Goal: Obtain resource: Download file/media

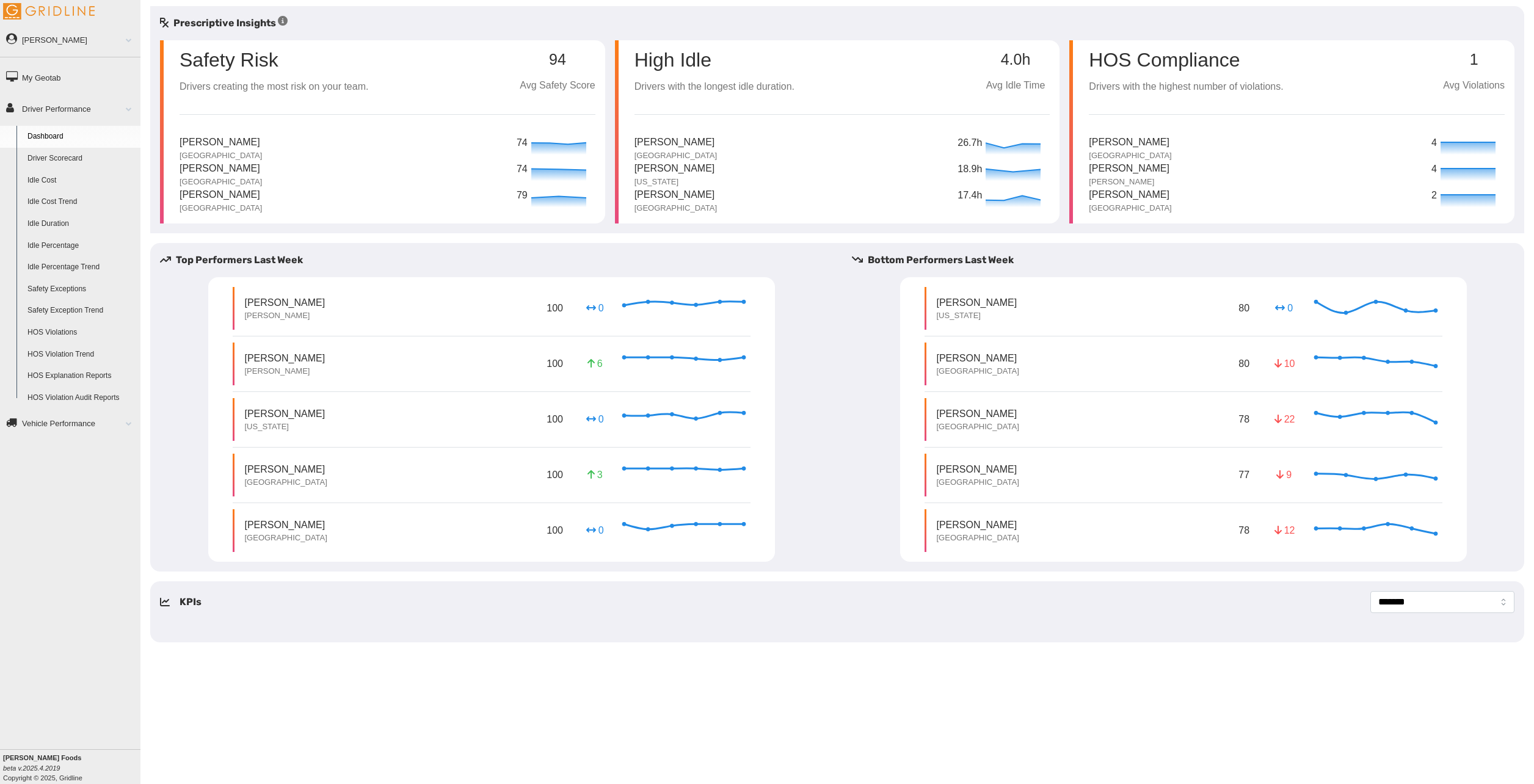
click at [96, 161] on link "Driver Scorecard" at bounding box center [81, 159] width 119 height 22
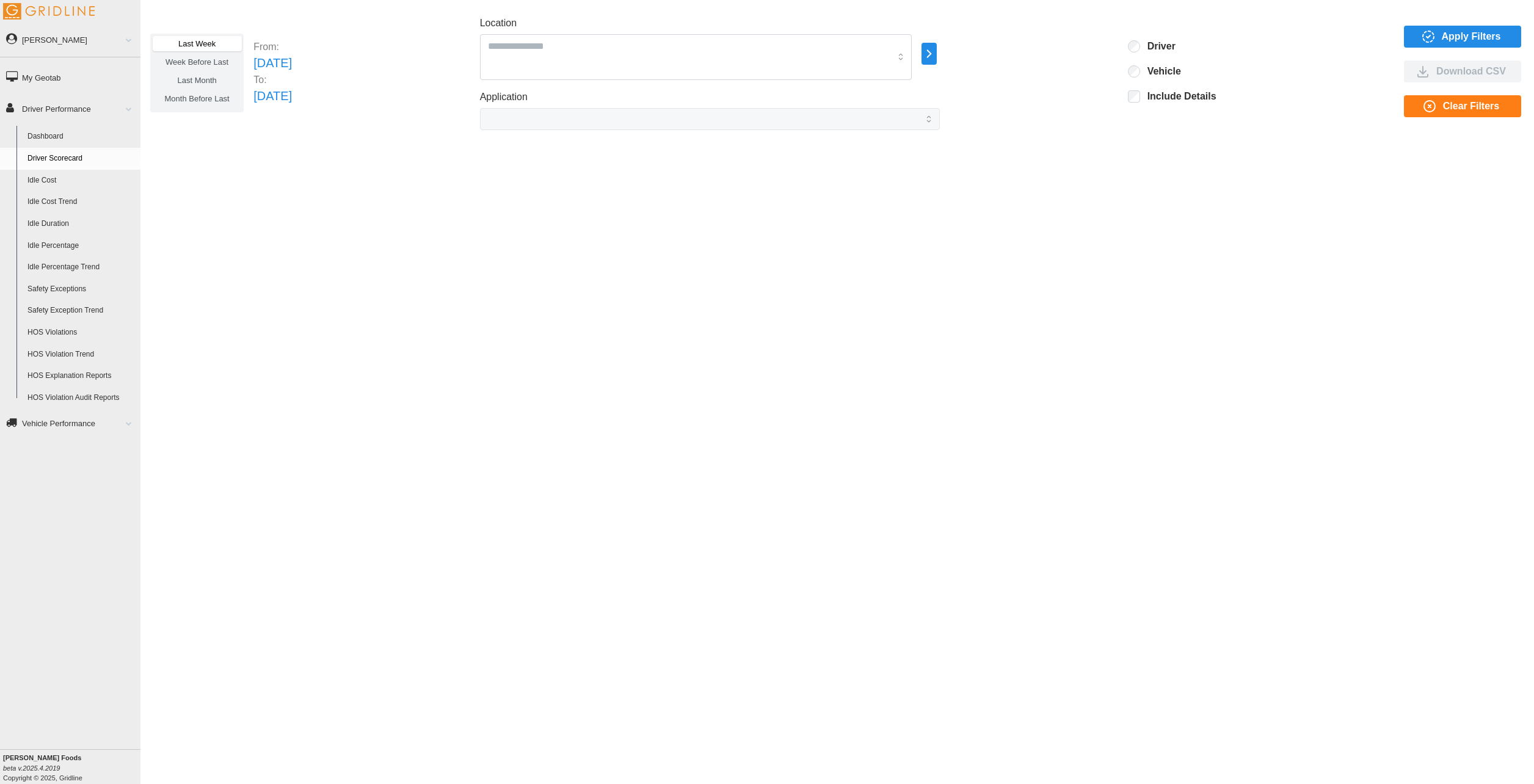
click at [213, 85] on span "Last Month" at bounding box center [196, 81] width 39 height 9
click at [889, 55] on div at bounding box center [696, 57] width 433 height 46
click at [667, 93] on div "All Vehicles" at bounding box center [734, 99] width 428 height 22
click at [1481, 35] on span "Apply Filters" at bounding box center [1472, 36] width 59 height 21
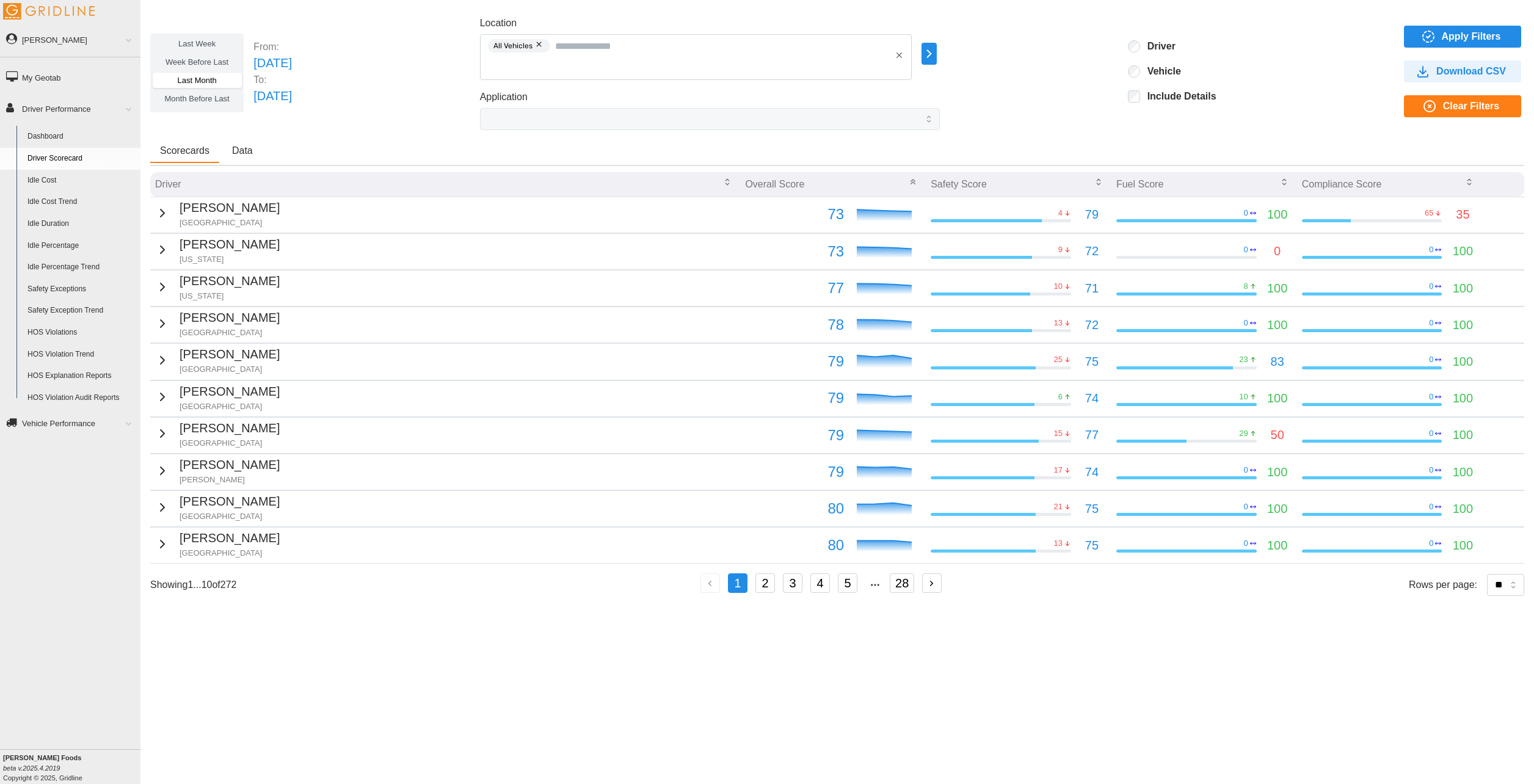
click at [1504, 69] on span "Download CSV" at bounding box center [1461, 71] width 98 height 21
